Goal: Transaction & Acquisition: Purchase product/service

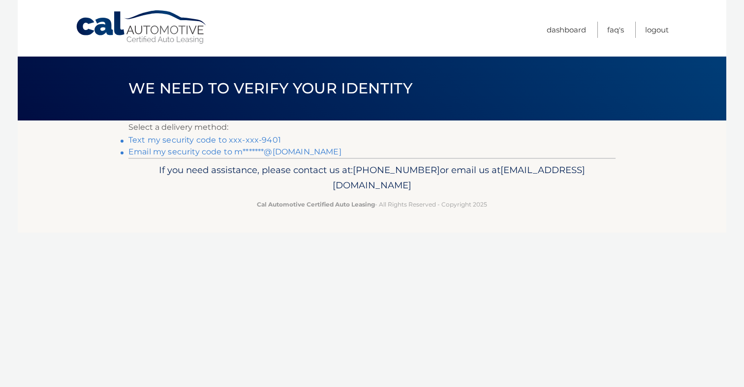
click at [161, 140] on link "Text my security code to xxx-xxx-9401" at bounding box center [204, 139] width 153 height 9
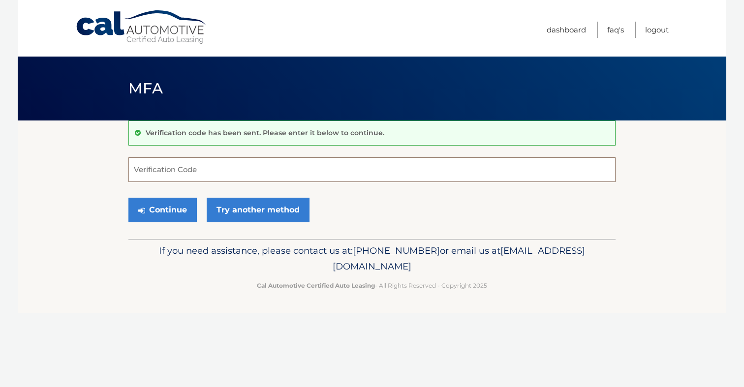
click at [193, 170] on input "Verification Code" at bounding box center [371, 170] width 487 height 25
type input "6"
type input "697963"
click at [185, 205] on button "Continue" at bounding box center [162, 210] width 68 height 25
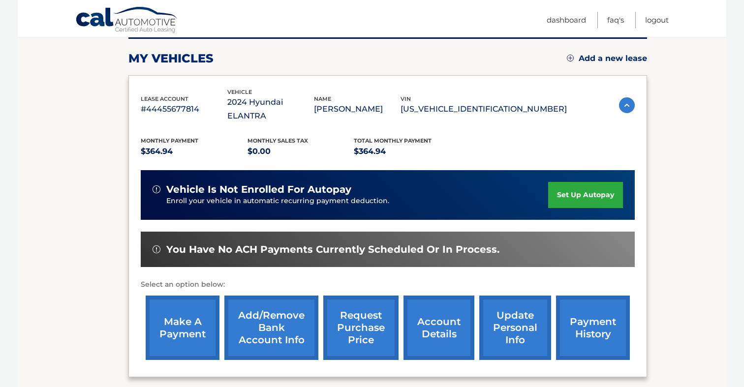
scroll to position [174, 0]
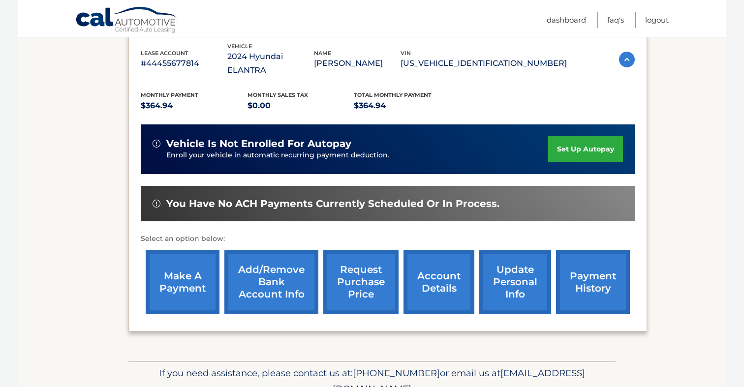
click at [174, 275] on link "make a payment" at bounding box center [183, 282] width 74 height 64
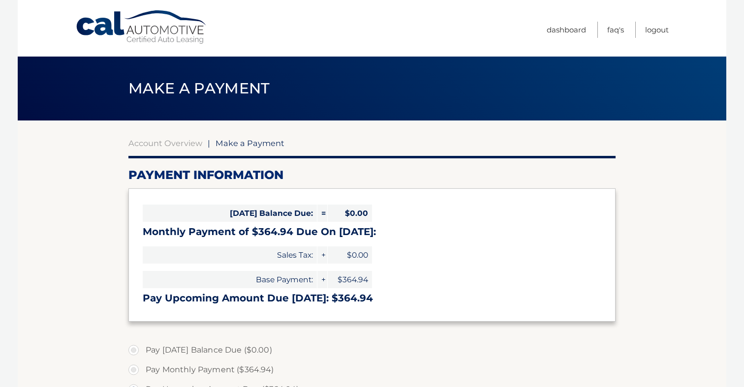
select select "NGVmOTY0NTUtNDdiMy00YzNiLThiZTgtN2Q1Yjg5ZDZkNGZm"
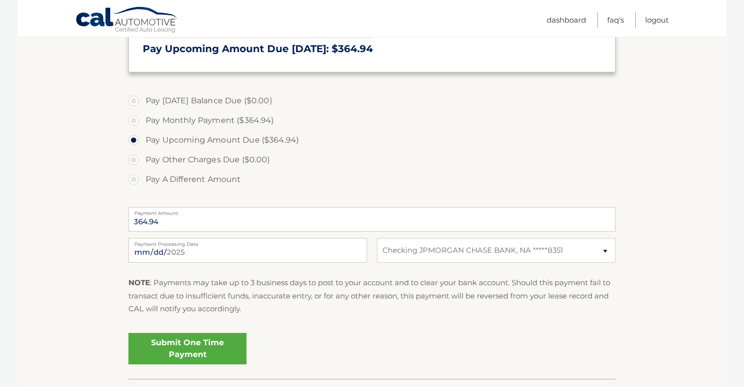
scroll to position [251, 0]
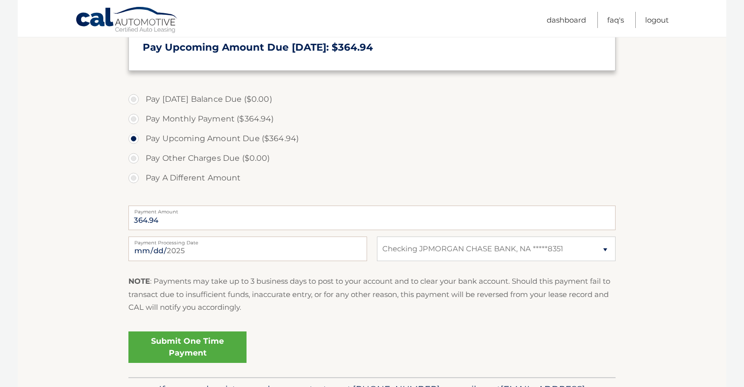
click at [194, 346] on link "Submit One Time Payment" at bounding box center [187, 348] width 118 height 32
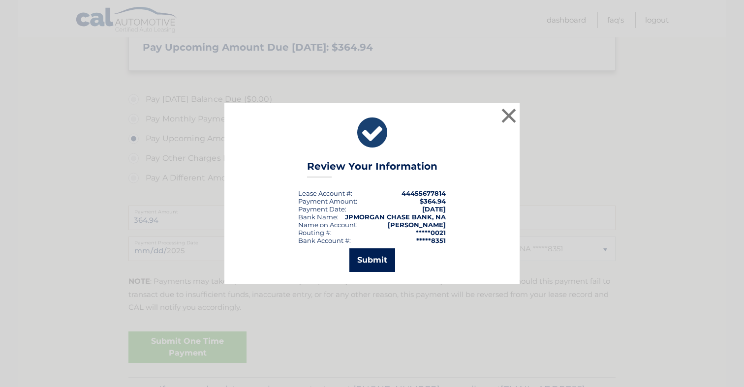
click at [376, 259] on button "Submit" at bounding box center [372, 261] width 46 height 24
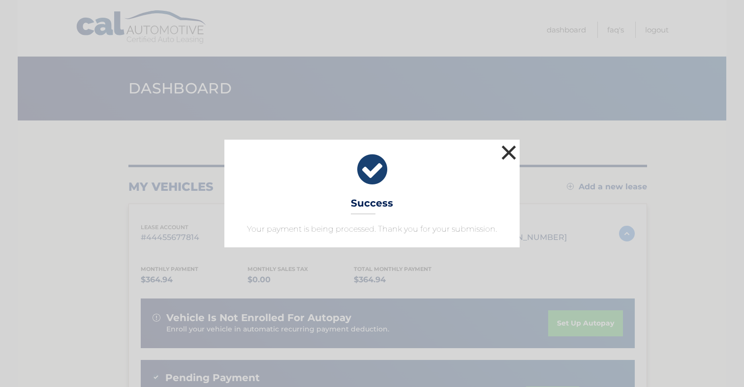
click at [508, 156] on button "×" at bounding box center [509, 153] width 20 height 20
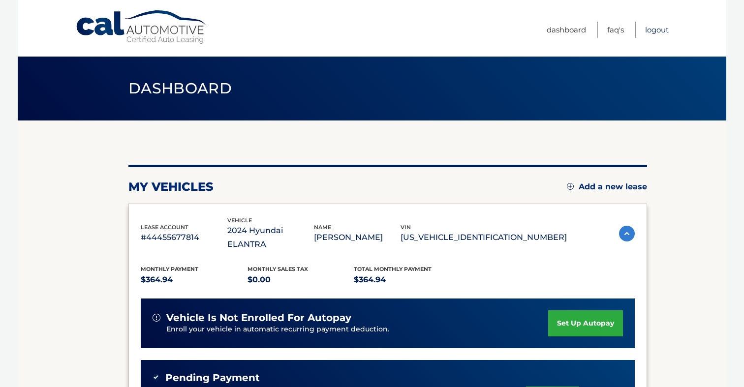
click at [655, 28] on link "Logout" at bounding box center [657, 30] width 24 height 16
